Goal: Check status

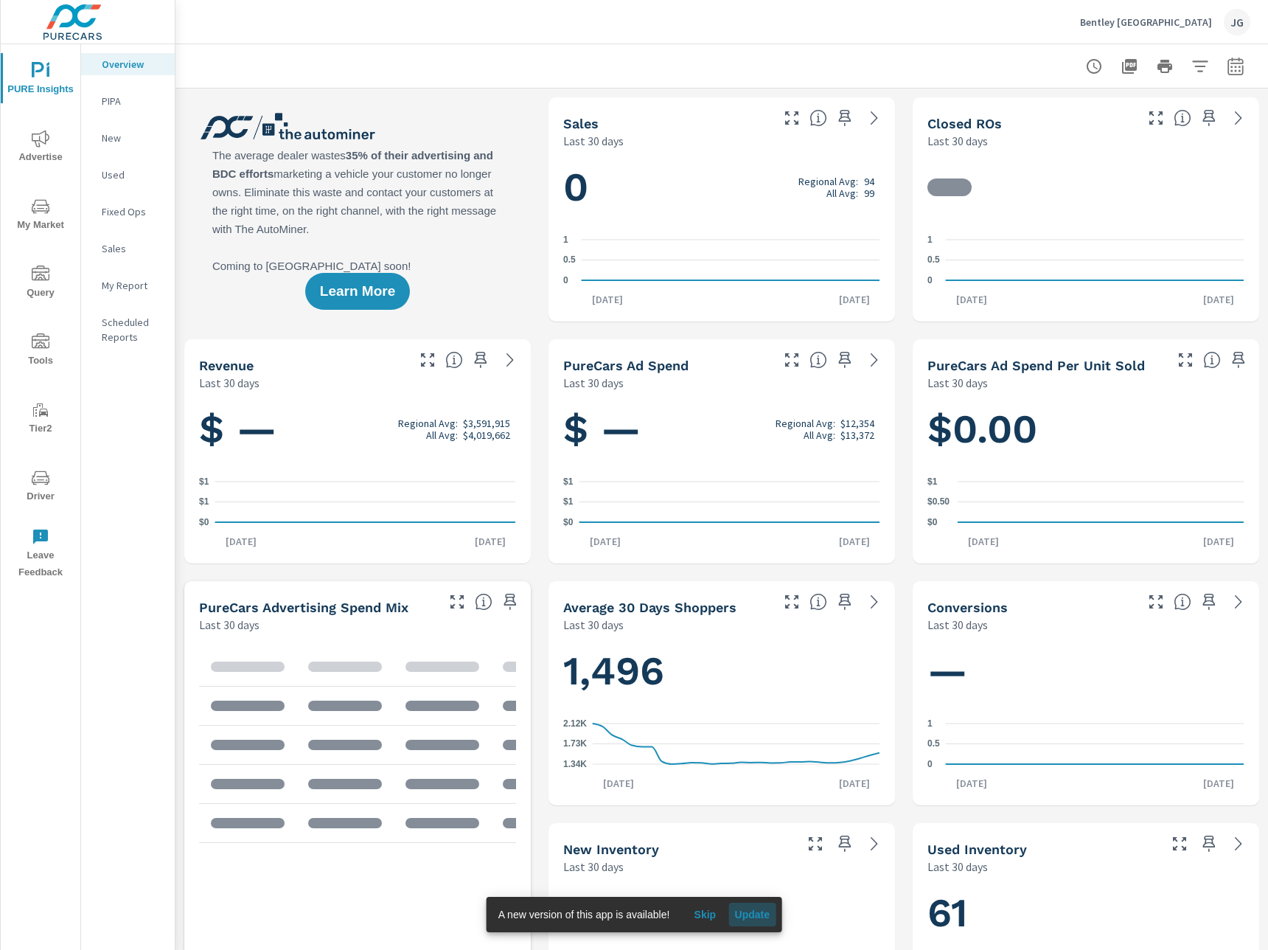
click at [760, 915] on span "Update" at bounding box center [751, 914] width 35 height 13
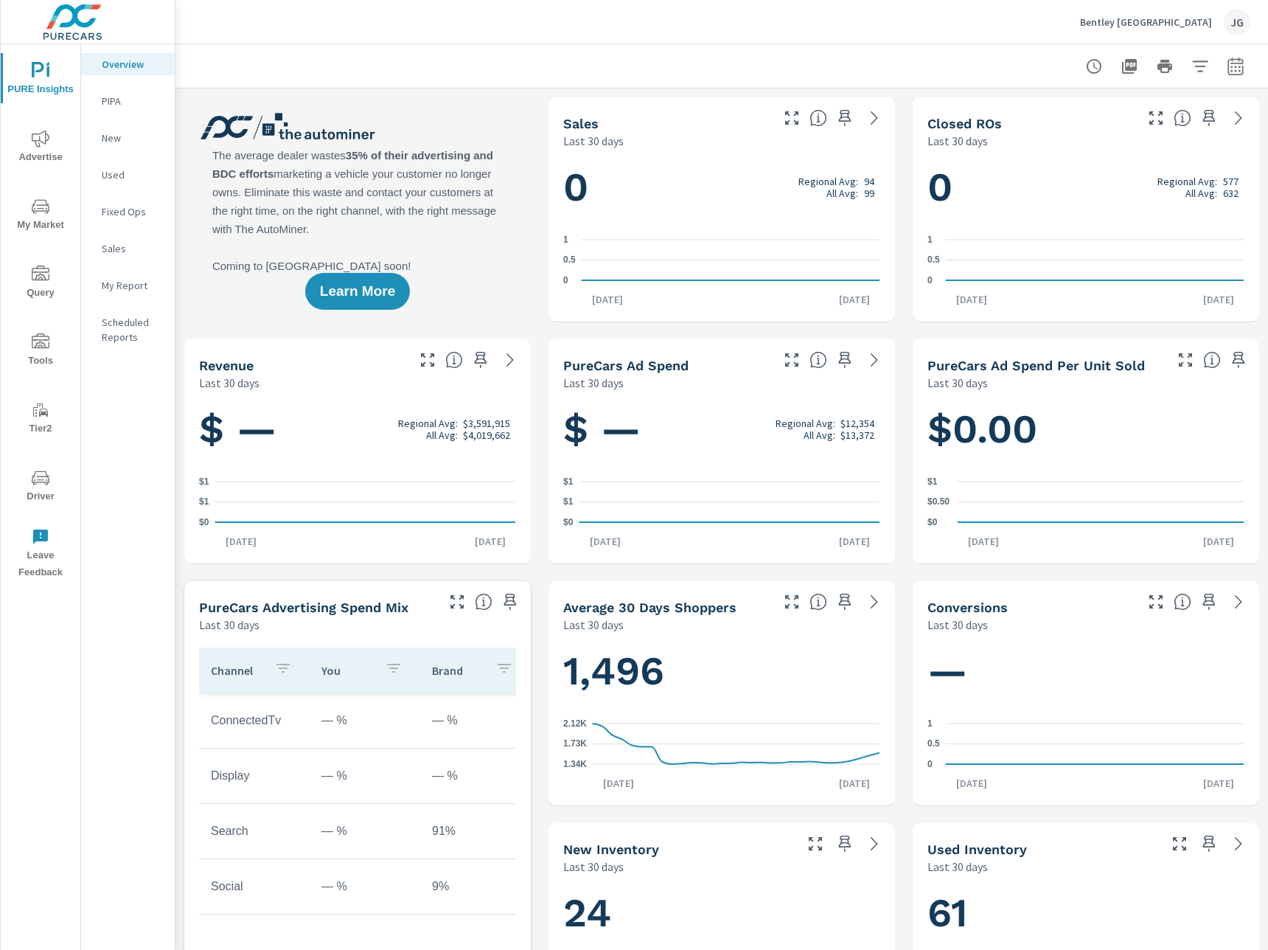
click at [41, 476] on icon "nav menu" at bounding box center [41, 477] width 18 height 14
